Goal: Information Seeking & Learning: Learn about a topic

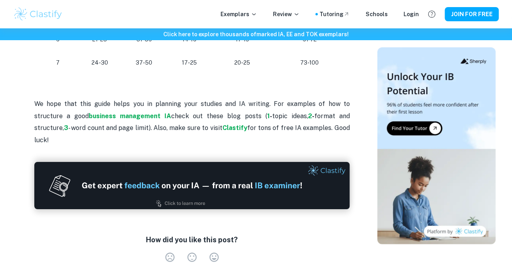
scroll to position [890, 0]
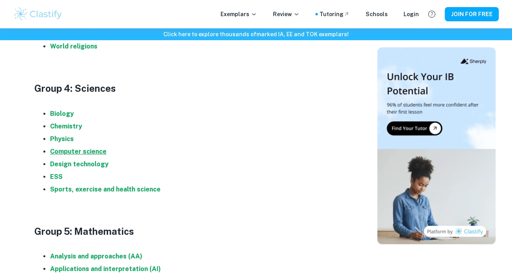
scroll to position [768, 0]
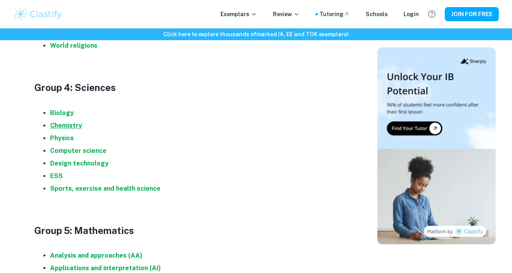
click at [72, 125] on strong "Chemistry" at bounding box center [66, 125] width 32 height 7
